Goal: Information Seeking & Learning: Learn about a topic

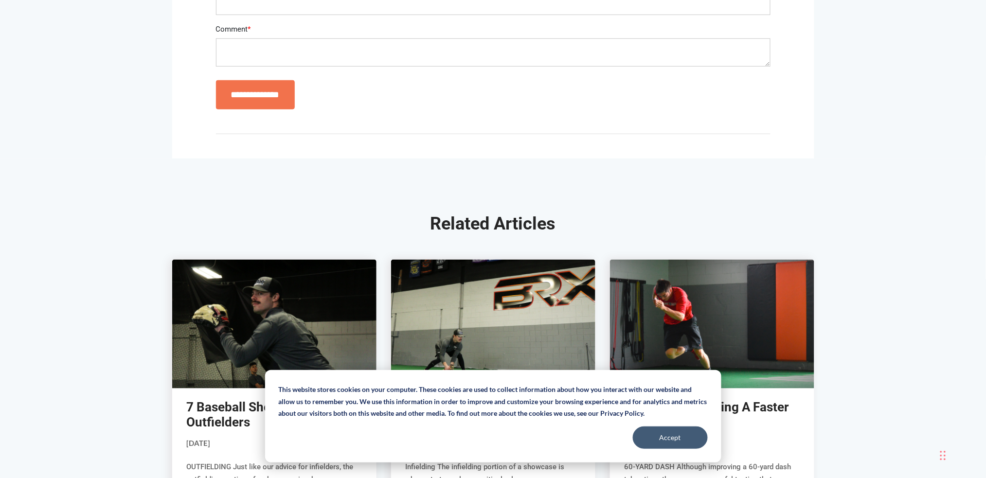
scroll to position [7197, 0]
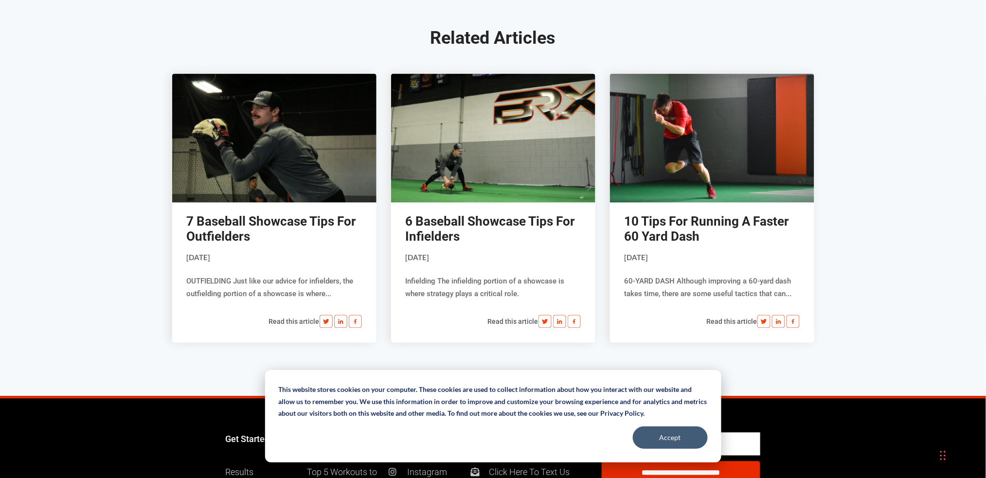
click at [470, 235] on link "6 Baseball Showcase Tips For Infielders" at bounding box center [491, 229] width 170 height 30
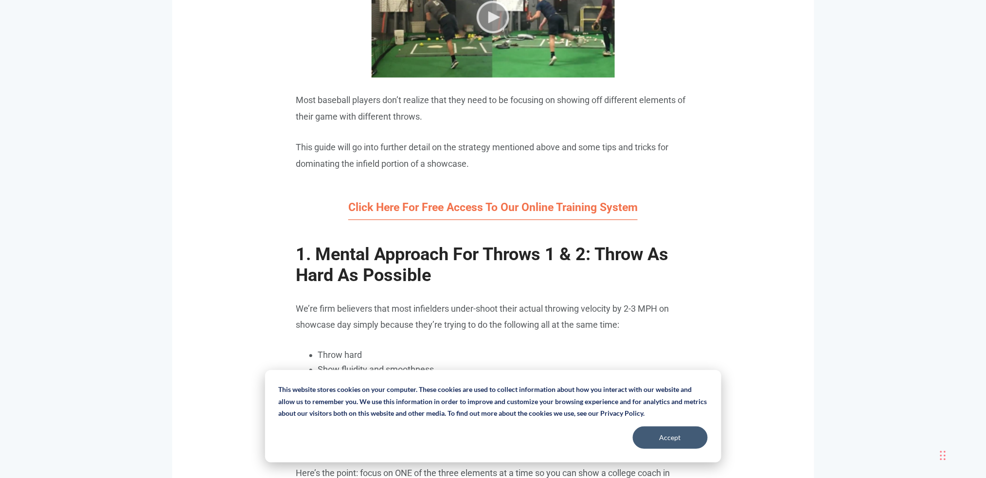
scroll to position [778, 0]
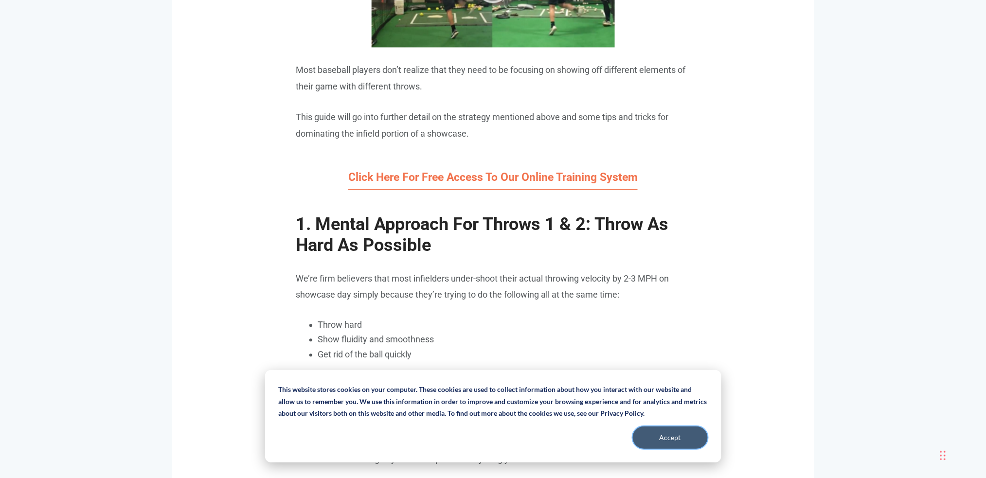
click at [682, 436] on button "Accept" at bounding box center [670, 437] width 75 height 22
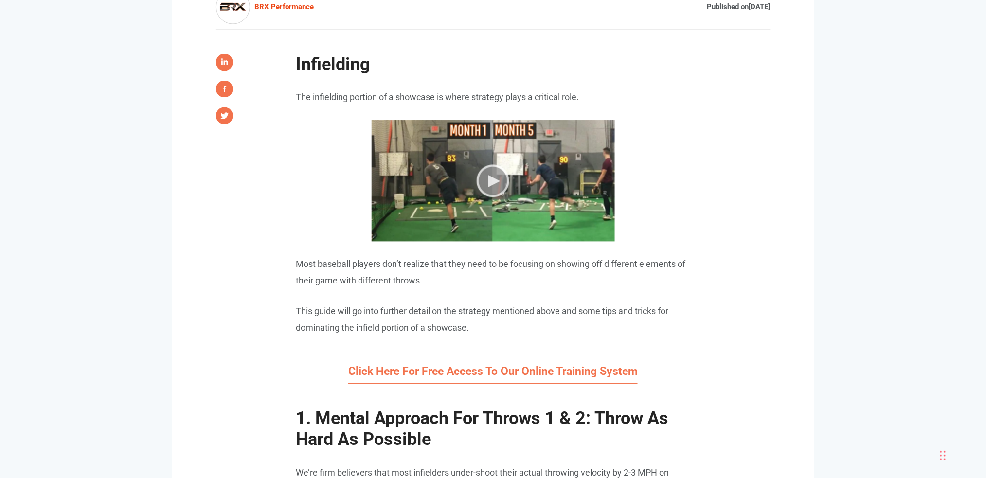
scroll to position [518, 0]
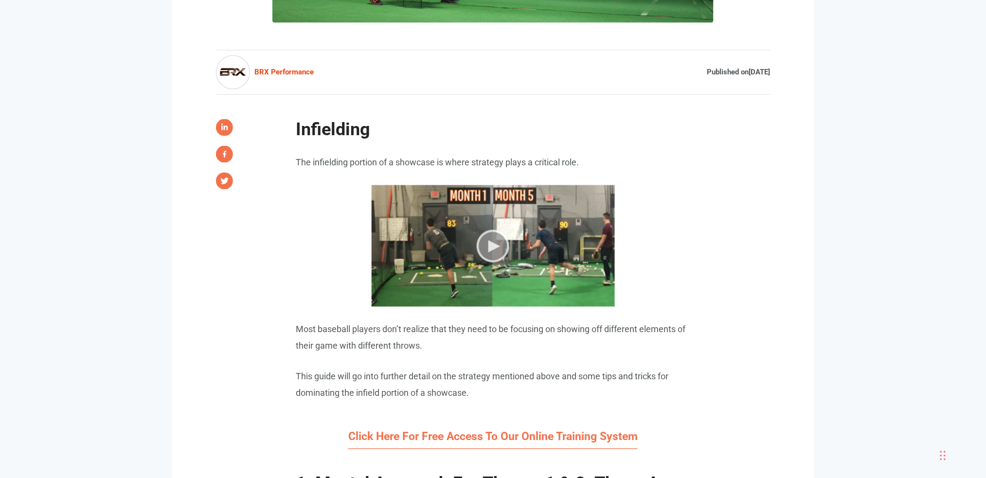
click at [500, 244] on img at bounding box center [492, 246] width 243 height 122
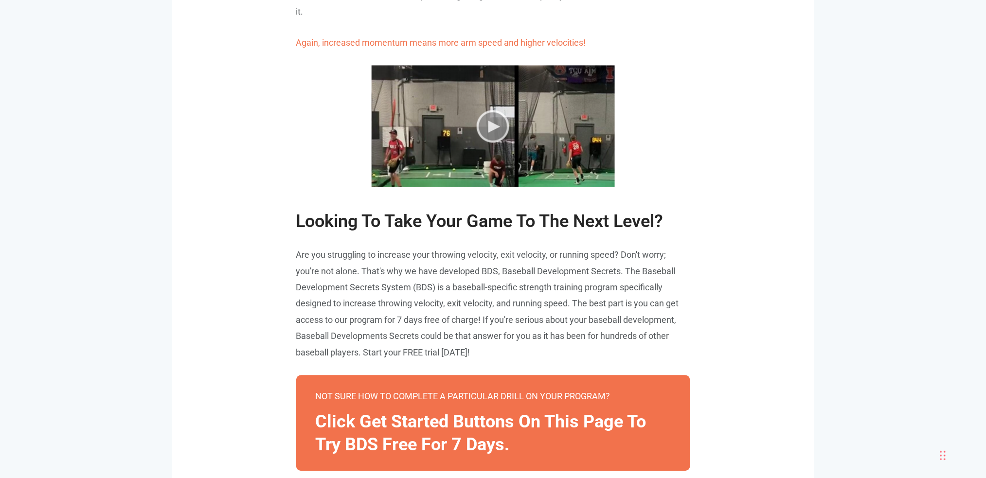
scroll to position [3566, 0]
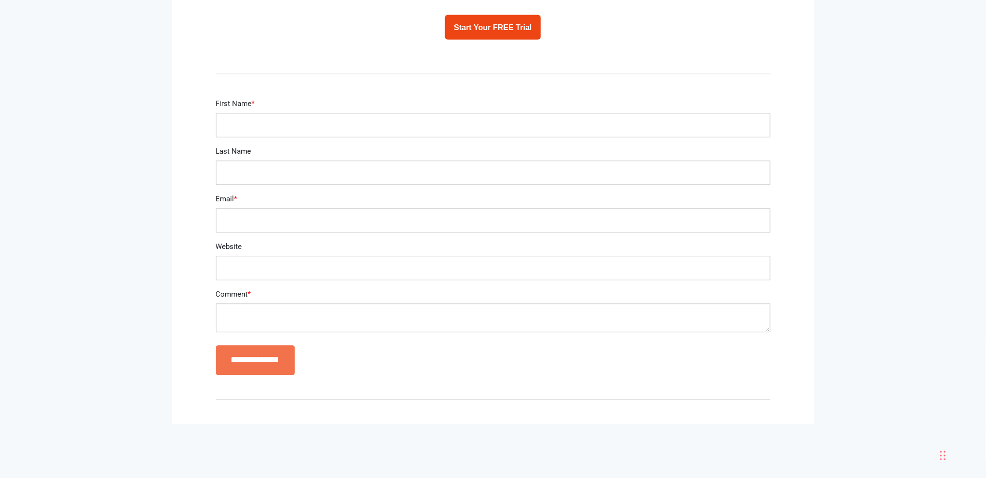
scroll to position [6094, 0]
